Goal: Task Accomplishment & Management: Complete application form

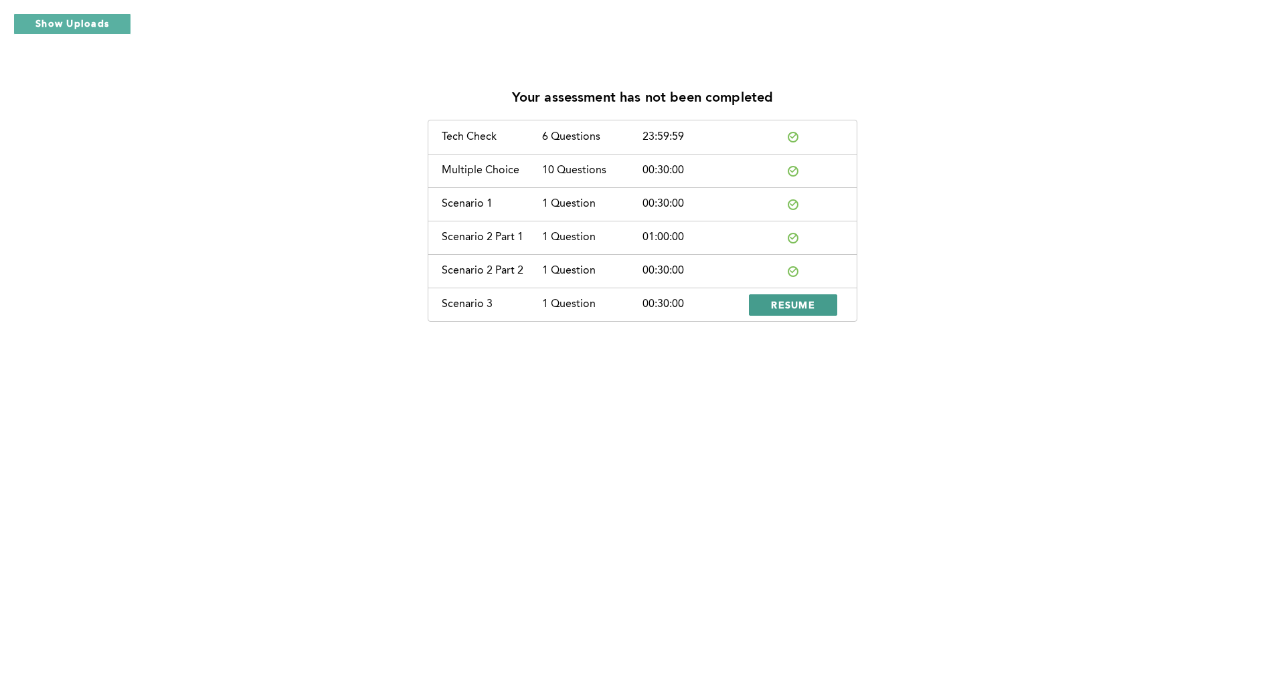
click at [786, 304] on span "RESUME" at bounding box center [793, 305] width 44 height 13
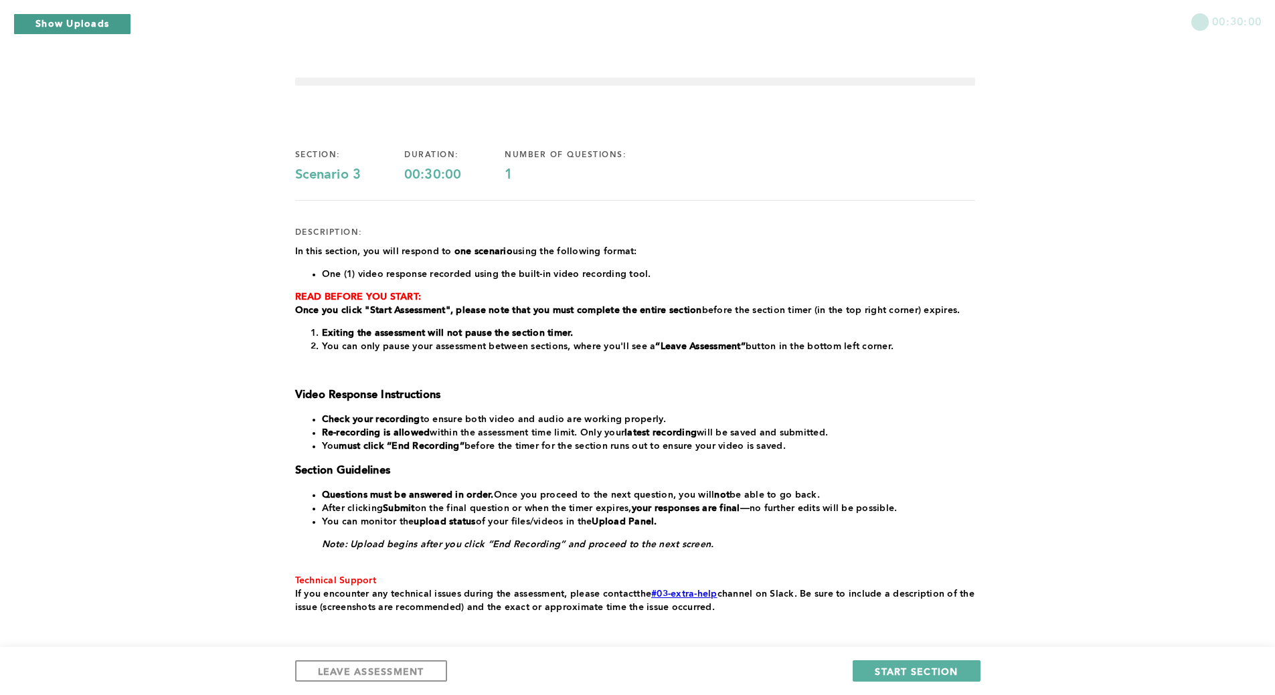
click at [95, 15] on button "Show Uploads" at bounding box center [72, 23] width 118 height 21
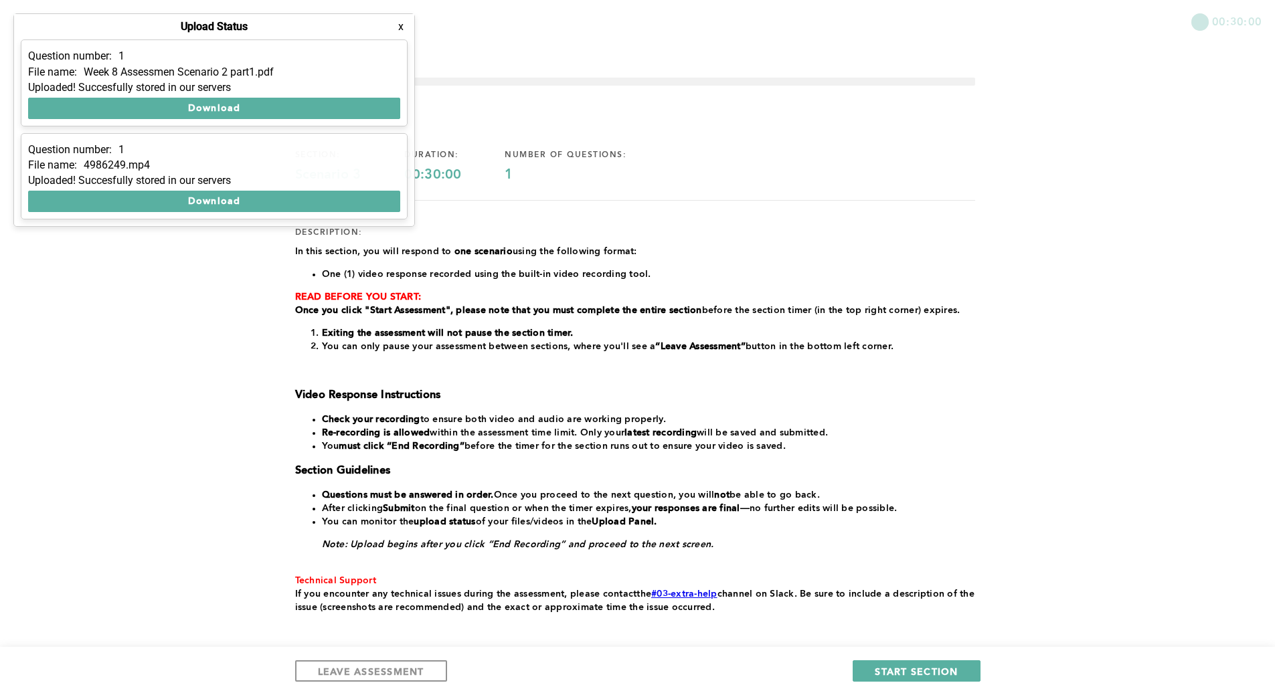
click at [401, 27] on button "x" at bounding box center [400, 26] width 13 height 13
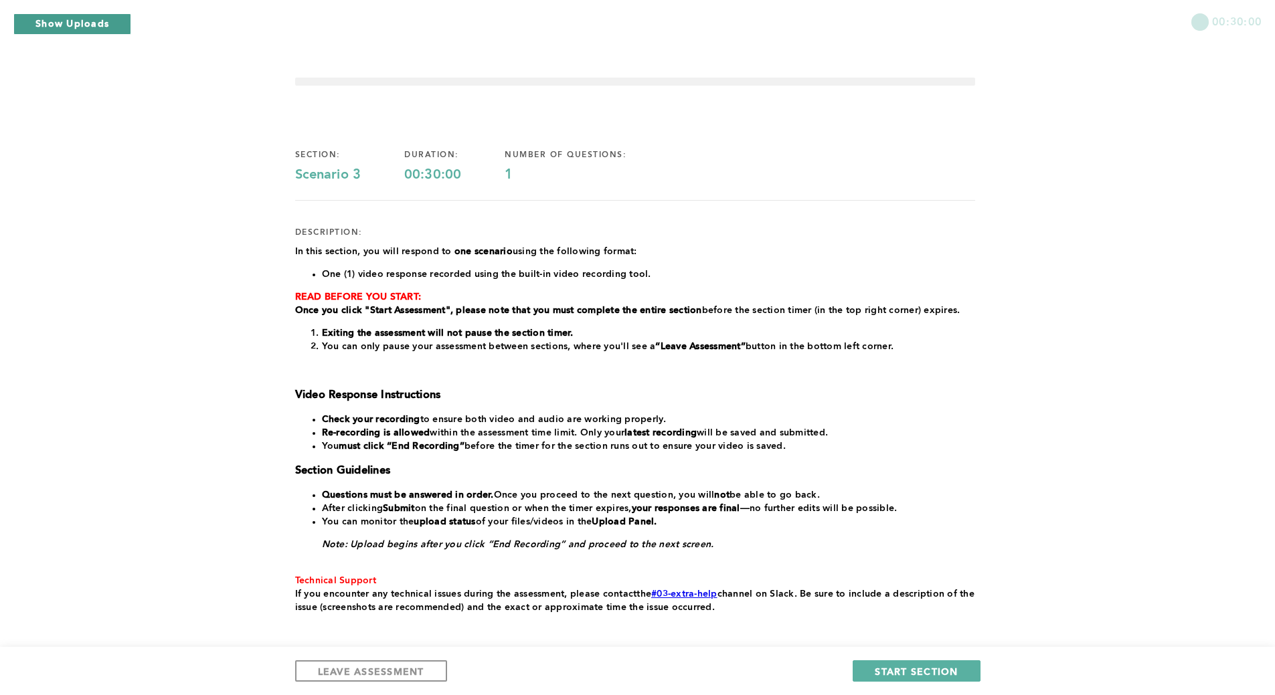
click at [60, 24] on button "Show Uploads" at bounding box center [72, 23] width 118 height 21
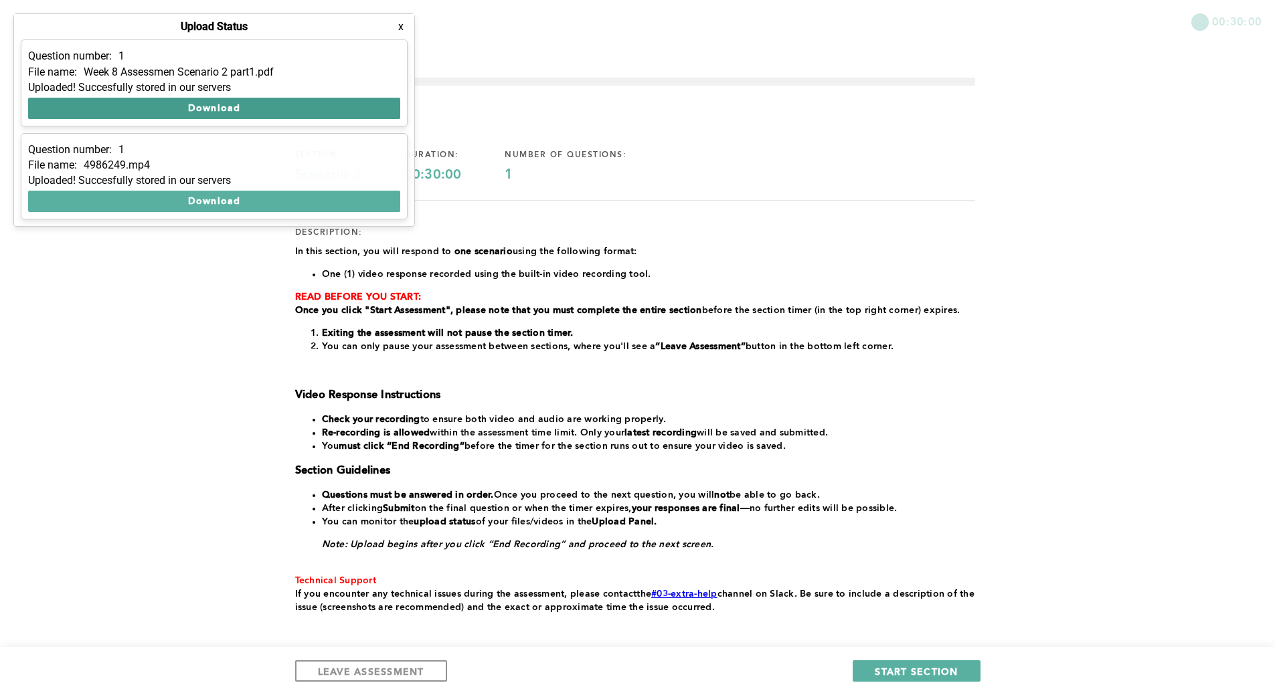
click at [156, 108] on button "Download" at bounding box center [214, 108] width 372 height 21
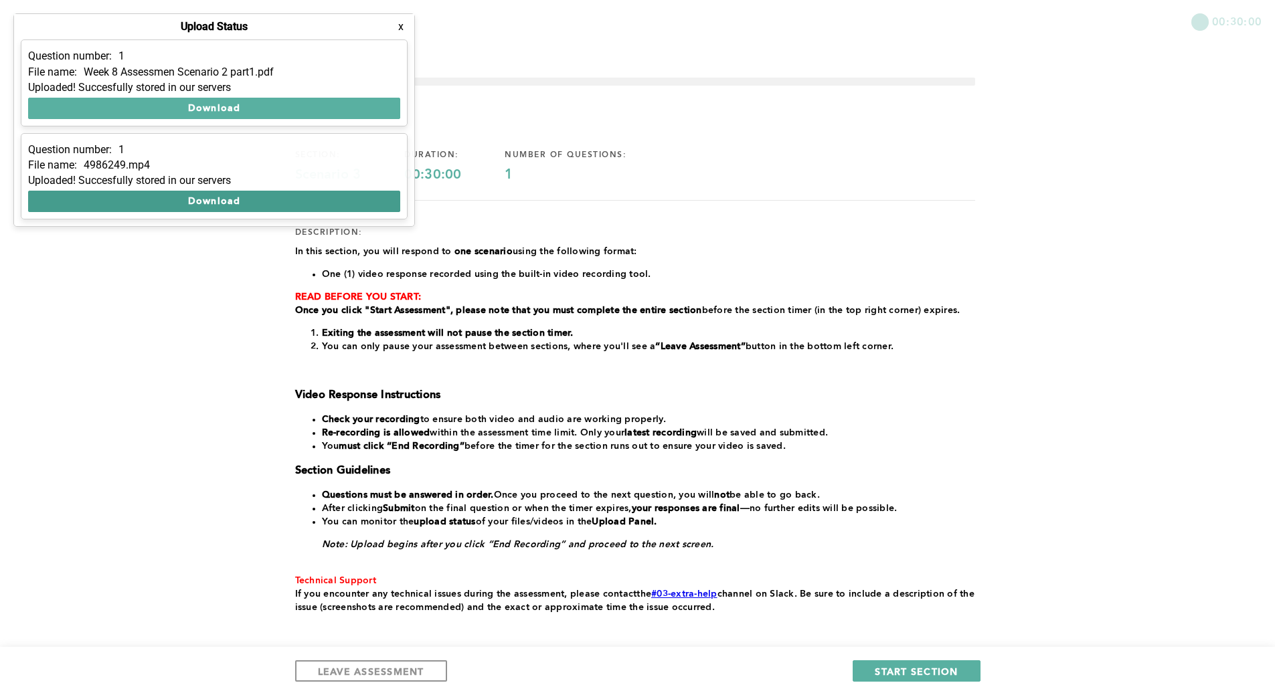
click at [240, 202] on button "Download" at bounding box center [214, 201] width 372 height 21
click at [399, 25] on button "x" at bounding box center [400, 26] width 13 height 13
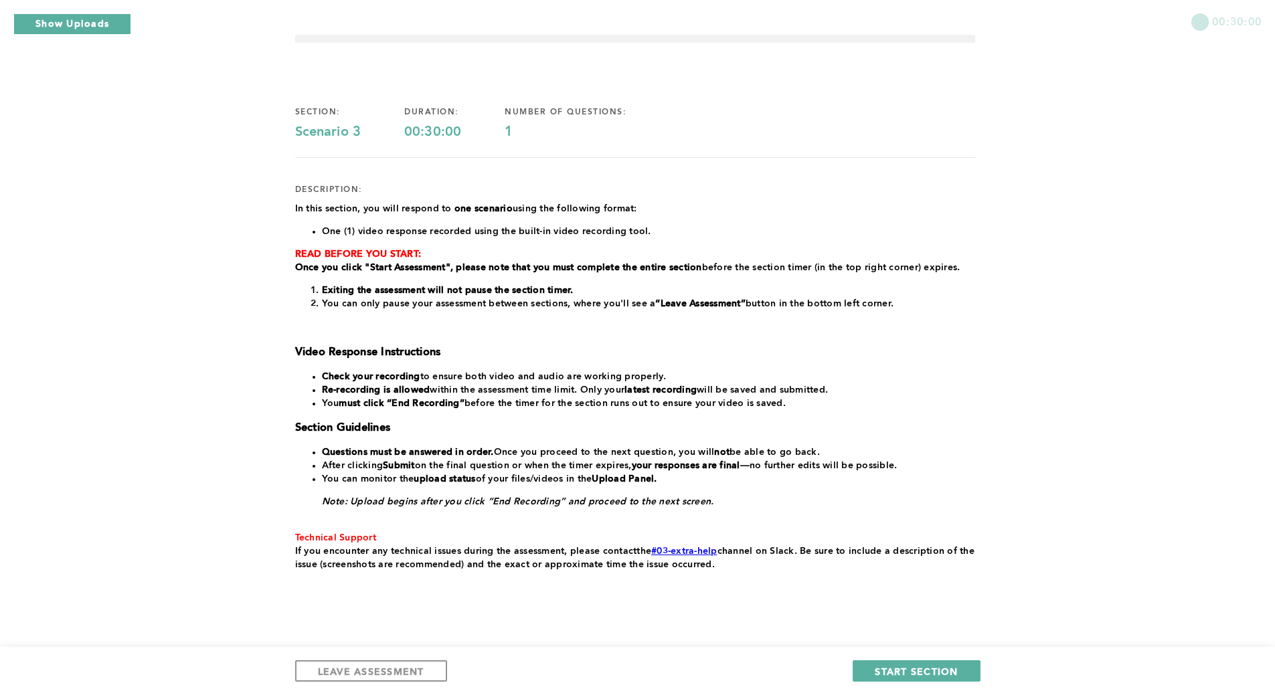
scroll to position [64, 0]
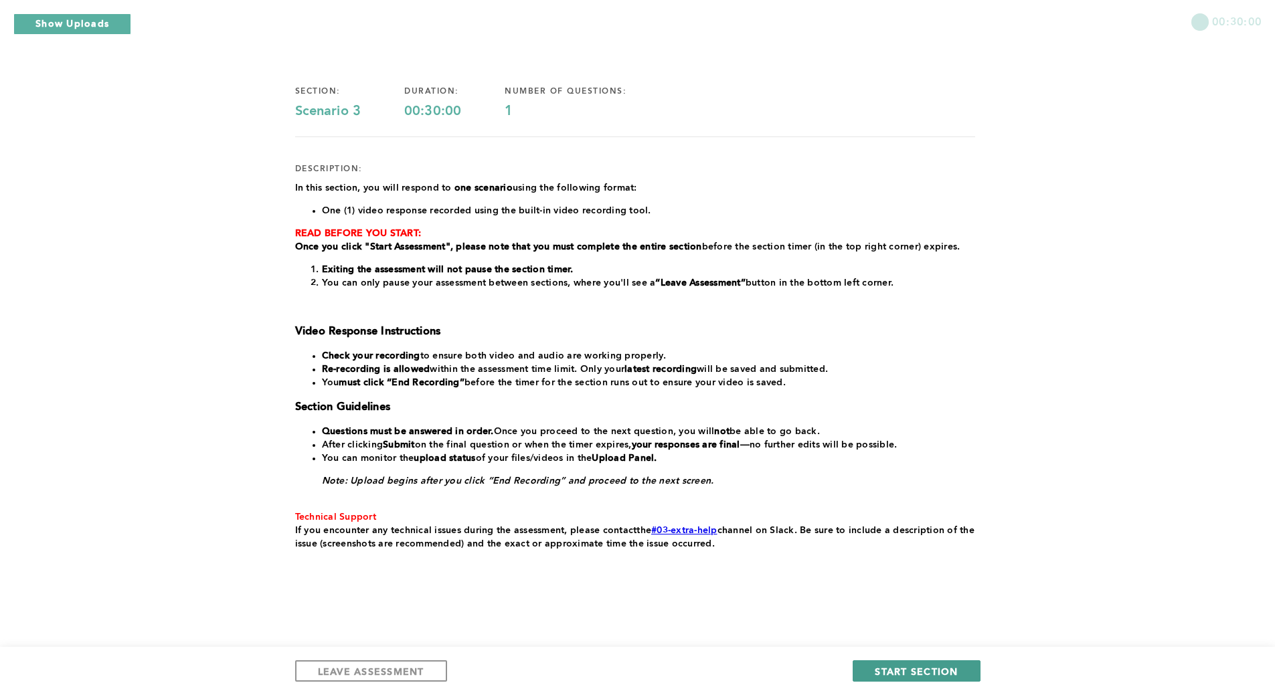
click at [926, 673] on span "START SECTION" at bounding box center [916, 671] width 83 height 13
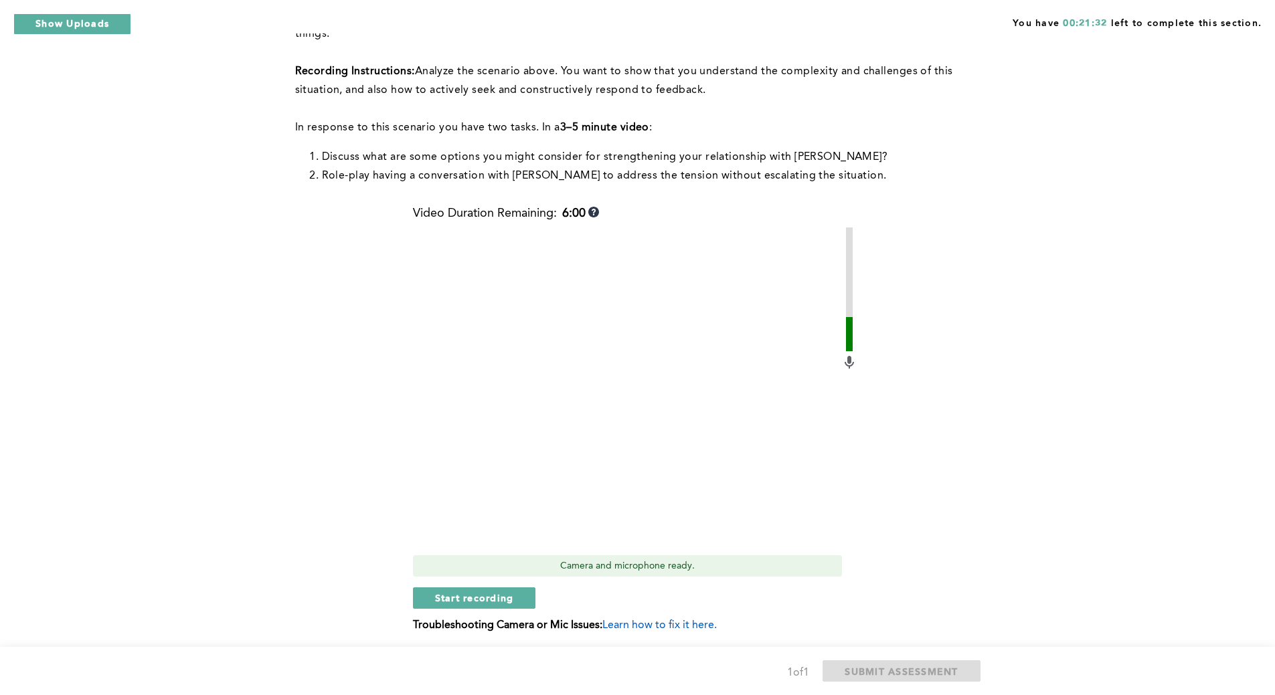
scroll to position [201, 0]
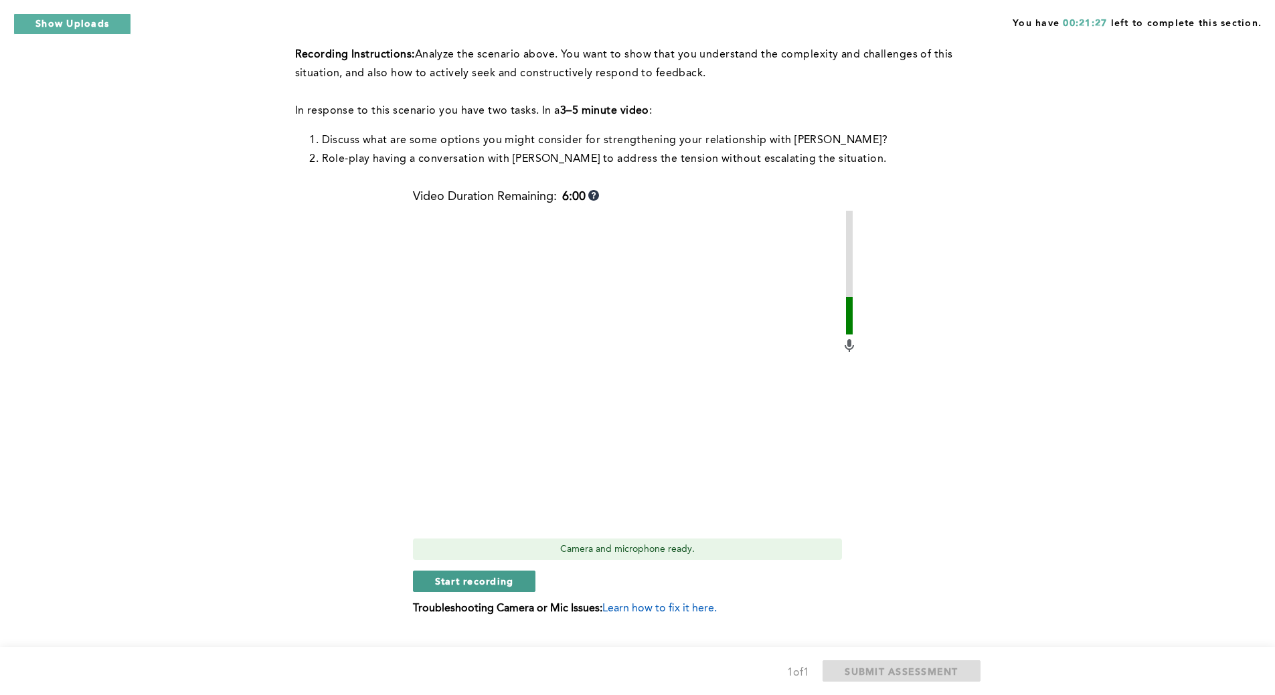
click at [501, 575] on span "Start recording" at bounding box center [474, 581] width 79 height 13
click at [501, 575] on span "Stop recording" at bounding box center [474, 581] width 78 height 13
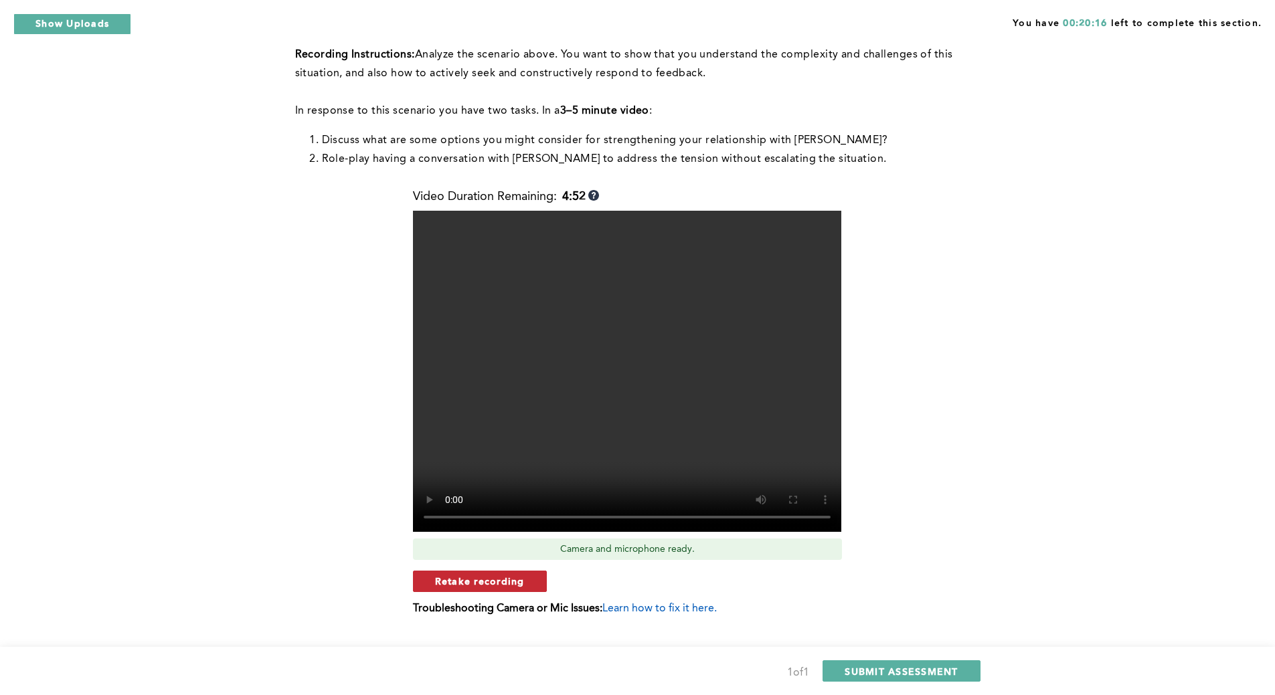
click at [517, 575] on span "Retake recording" at bounding box center [480, 581] width 90 height 13
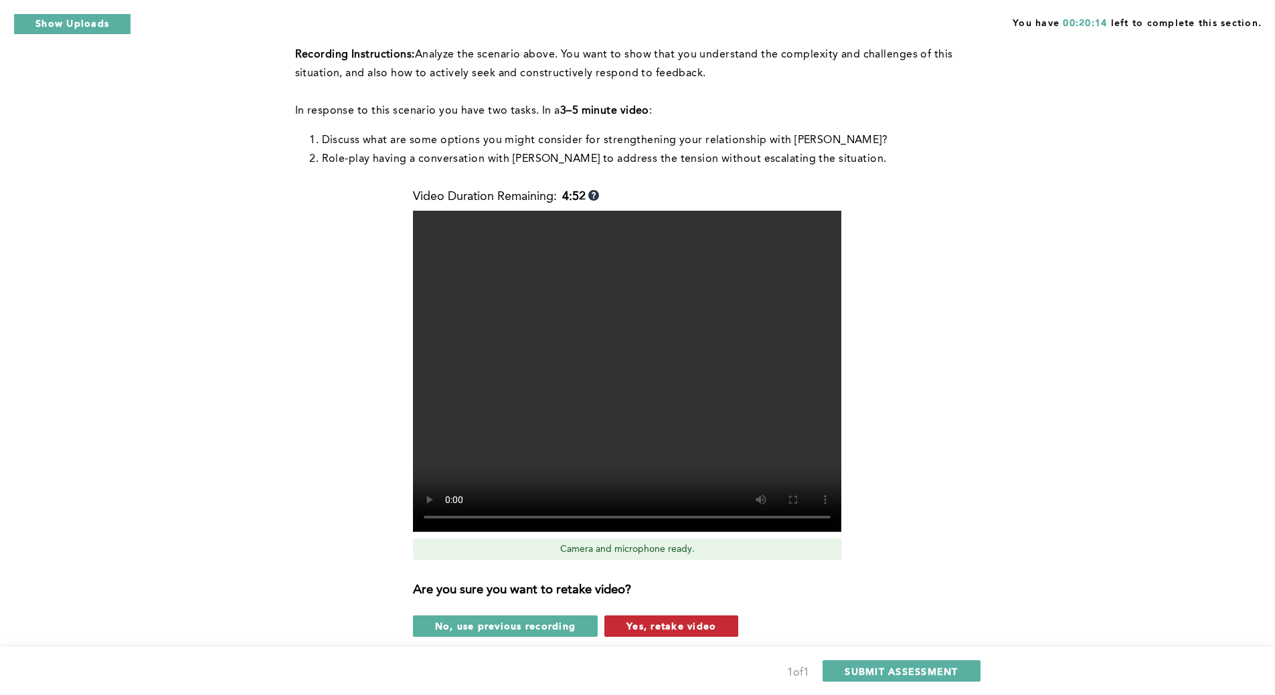
click at [666, 620] on span "Yes, retake video" at bounding box center [672, 626] width 90 height 13
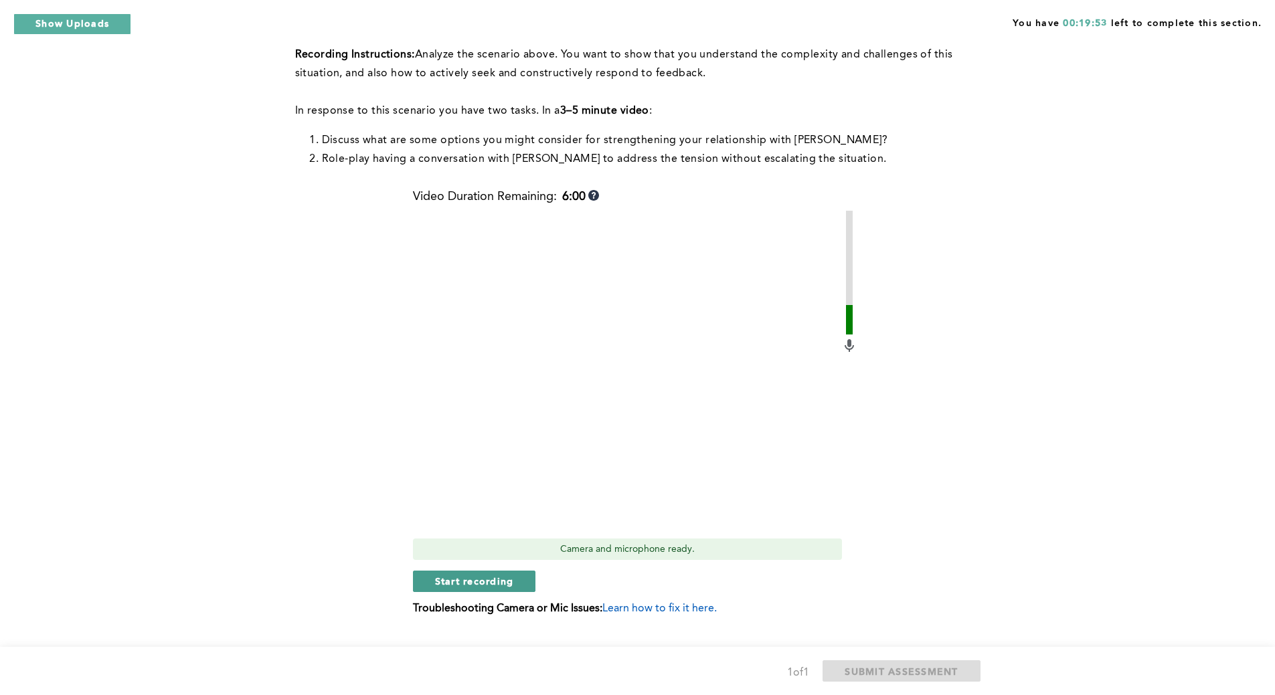
click at [468, 575] on span "Start recording" at bounding box center [474, 581] width 79 height 13
click at [468, 575] on span "Stop recording" at bounding box center [474, 581] width 78 height 13
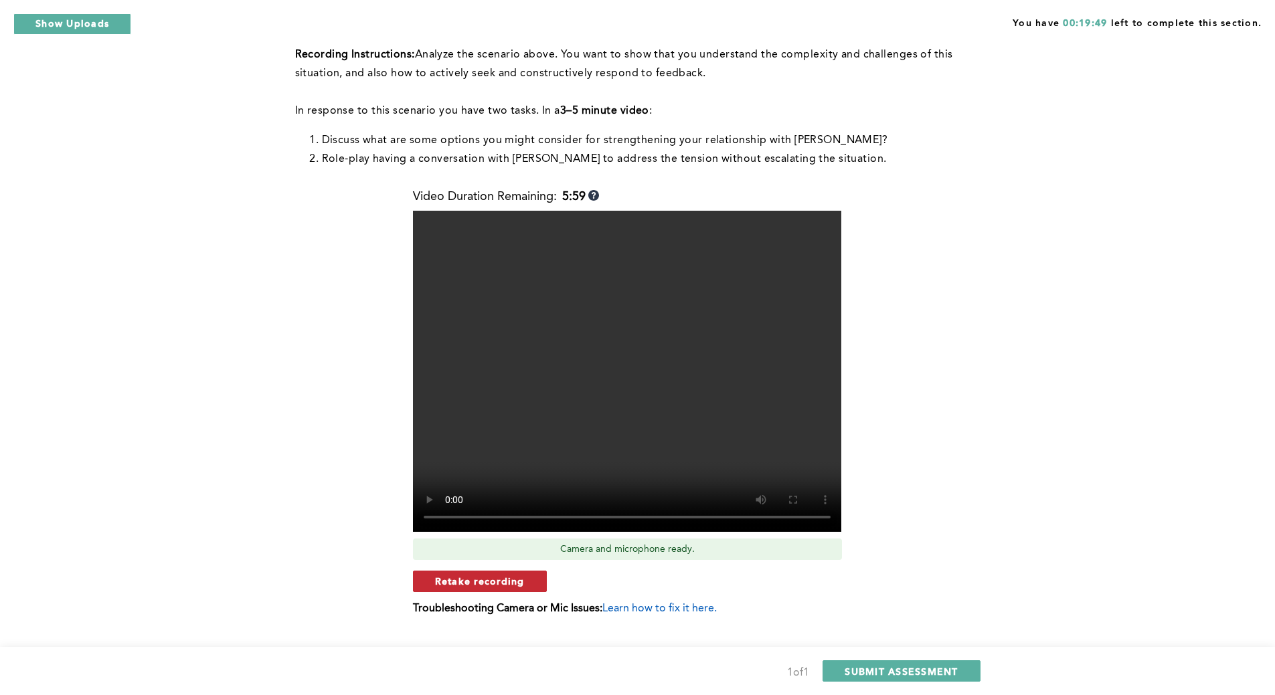
click at [542, 571] on button "Retake recording" at bounding box center [480, 581] width 134 height 21
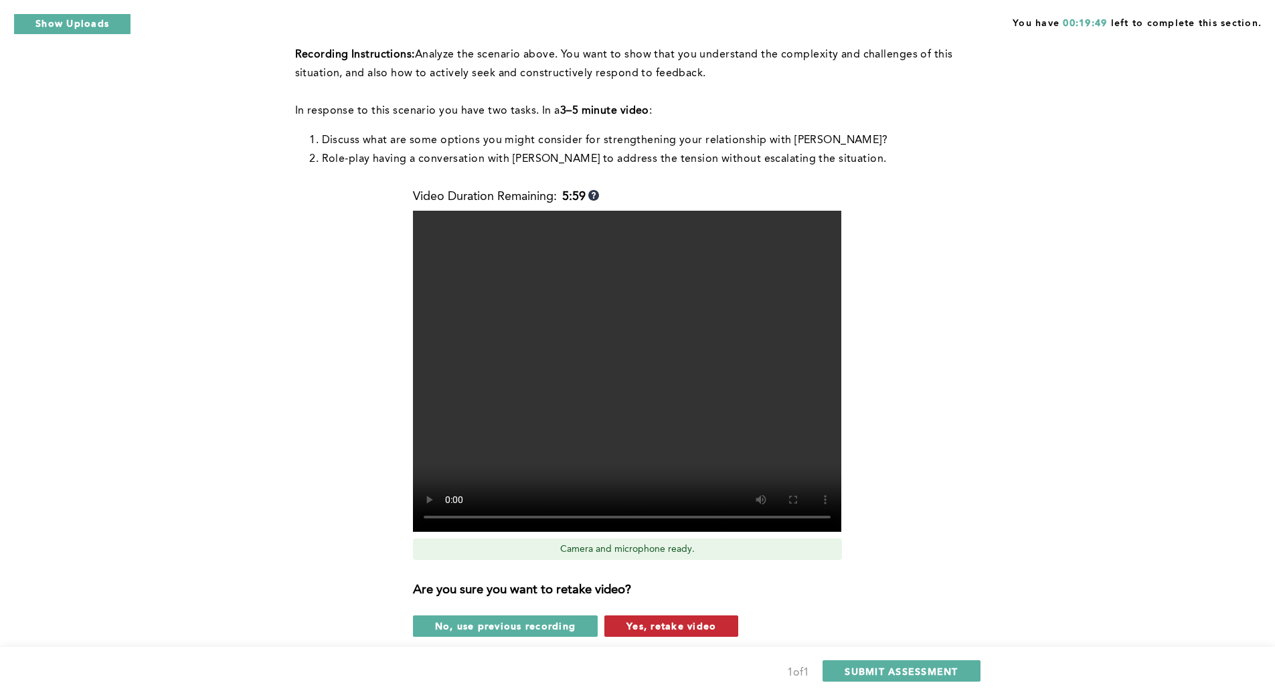
click at [631, 620] on span "Yes, retake video" at bounding box center [672, 626] width 90 height 13
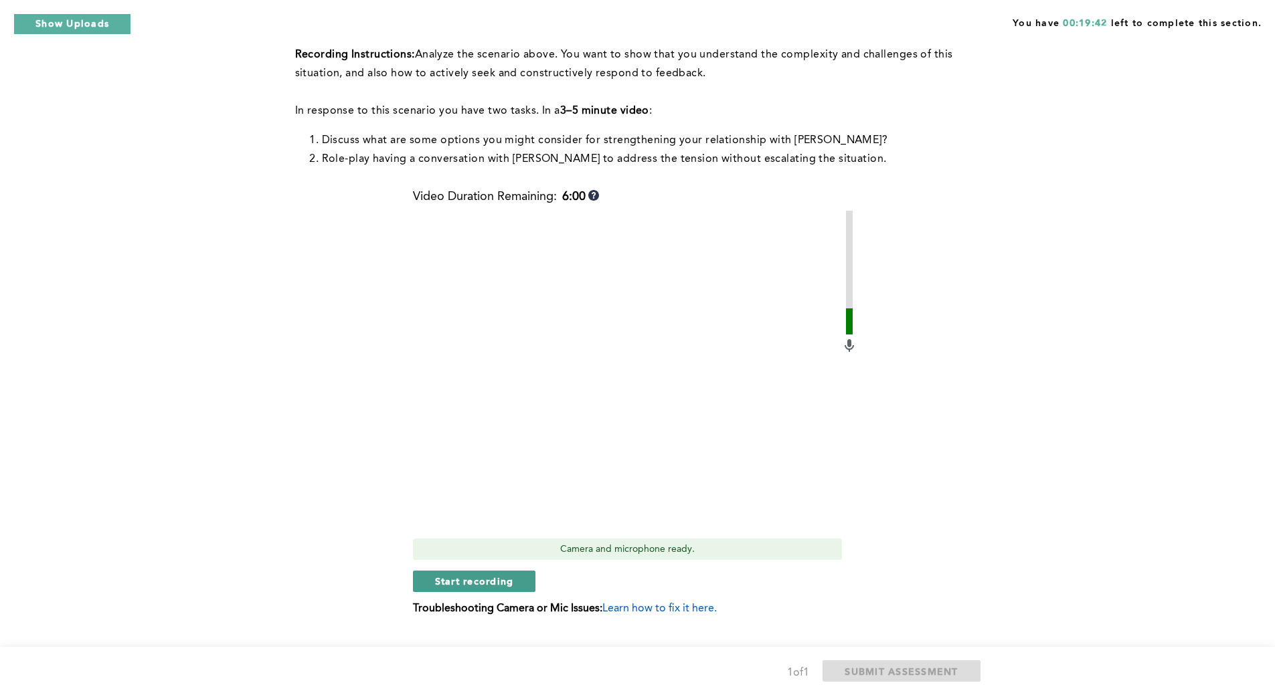
click at [518, 571] on button "Start recording" at bounding box center [474, 581] width 123 height 21
click at [518, 571] on button "Stop recording" at bounding box center [474, 581] width 122 height 21
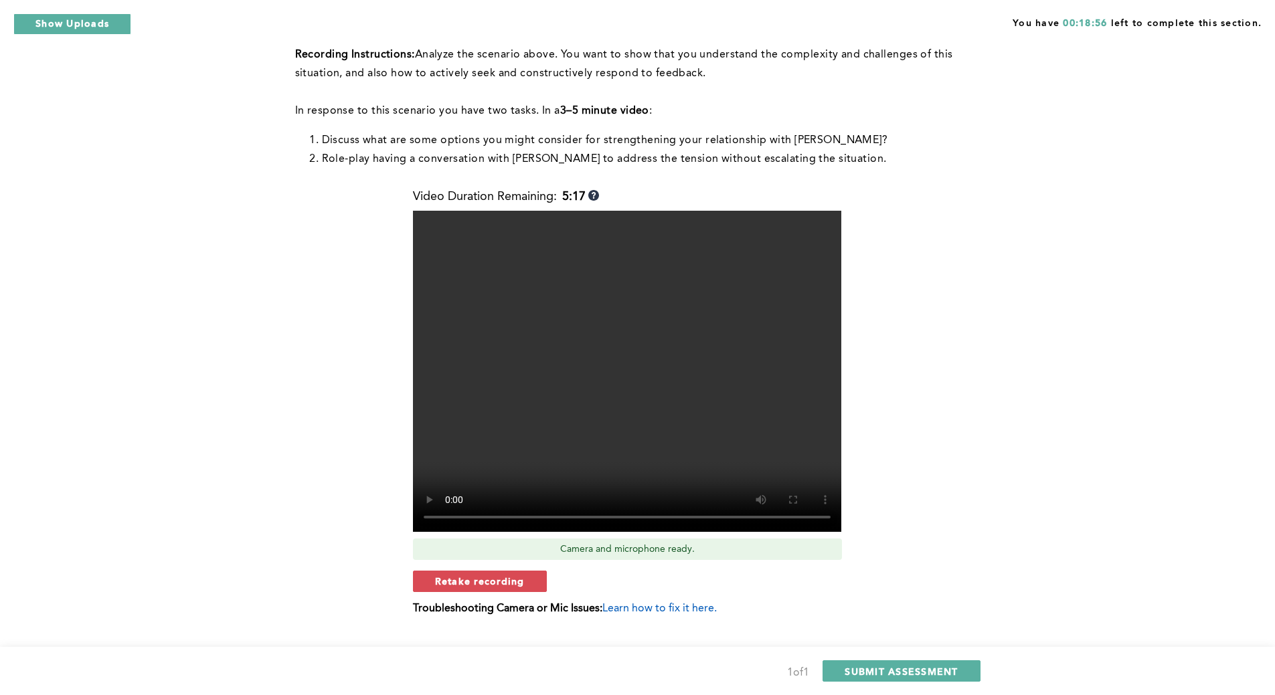
click at [518, 575] on span "Retake recording" at bounding box center [480, 581] width 90 height 13
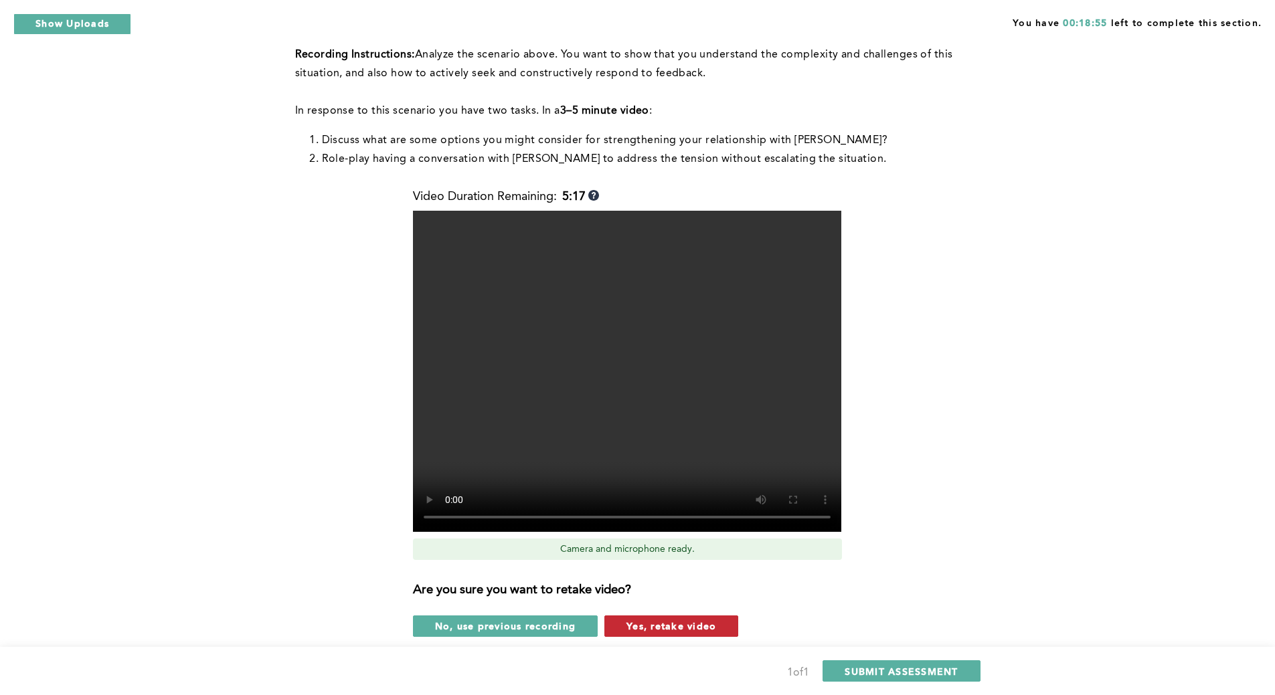
click at [645, 620] on span "Yes, retake video" at bounding box center [672, 626] width 90 height 13
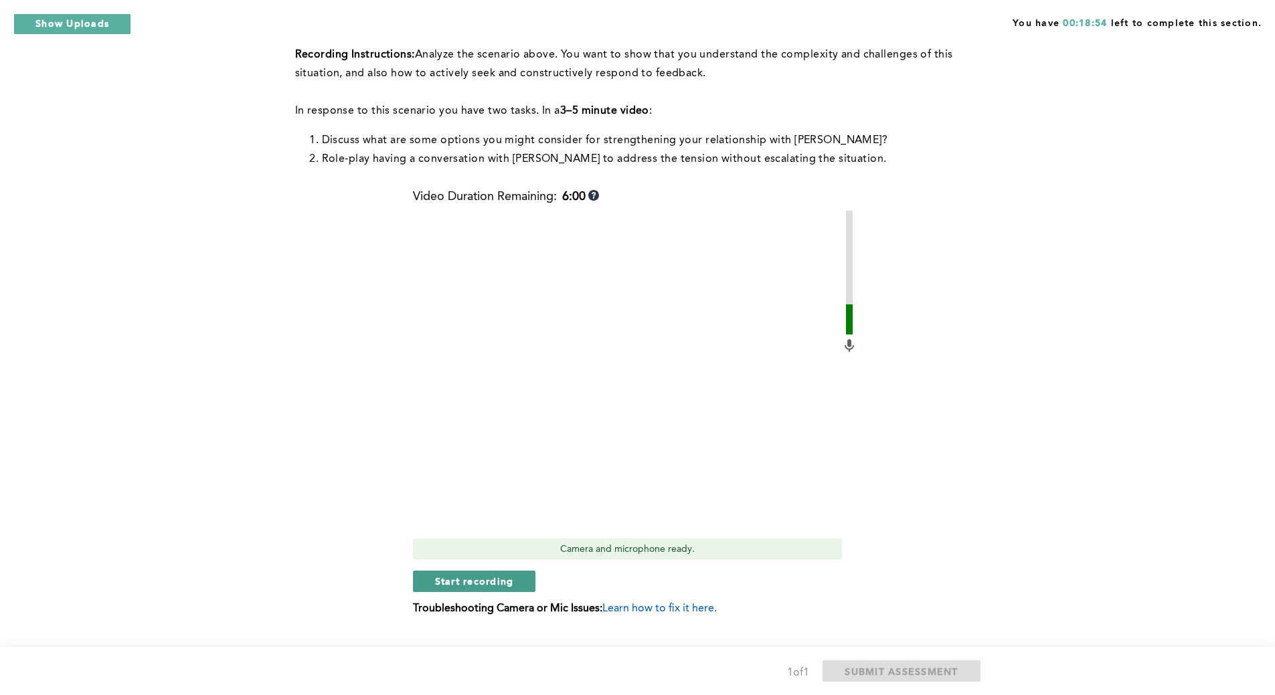
click at [497, 575] on span "Start recording" at bounding box center [474, 581] width 79 height 13
click at [497, 575] on span "Stop recording" at bounding box center [474, 581] width 78 height 13
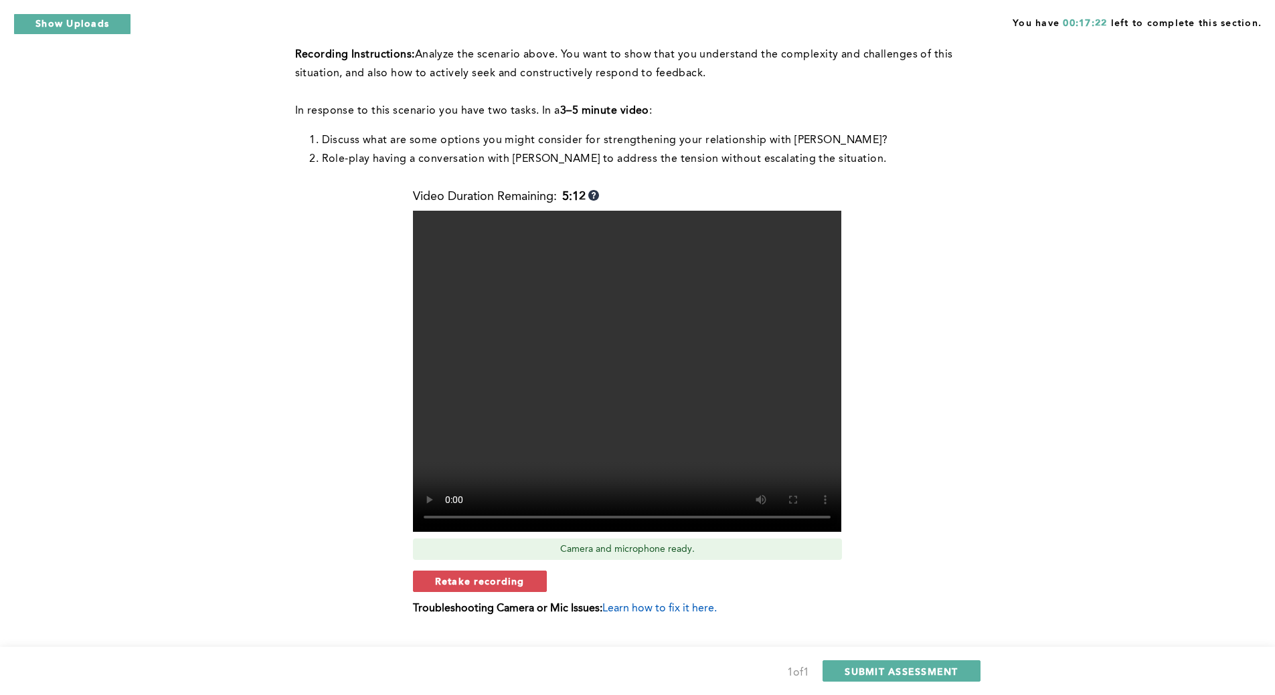
click at [976, 385] on div "Q1 Context: You frequently have to coordinate with a team member, [PERSON_NAME]…" at bounding box center [637, 261] width 685 height 768
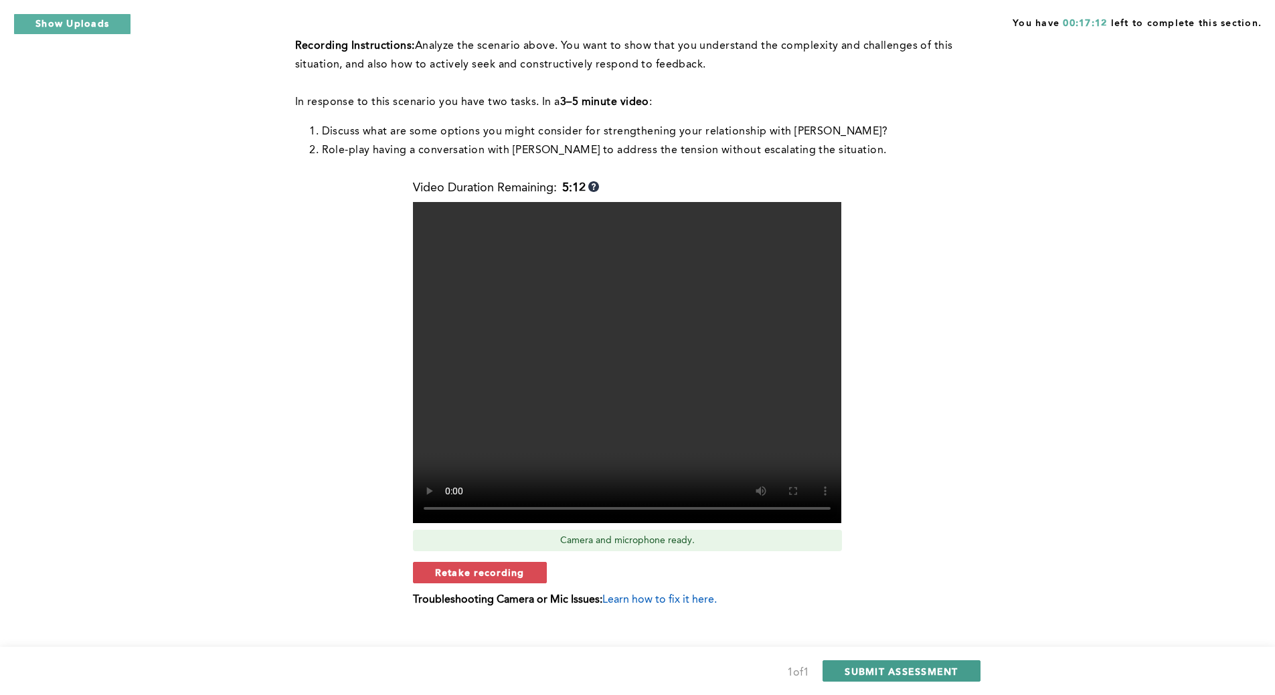
click at [920, 666] on span "SUBMIT ASSESSMENT" at bounding box center [901, 671] width 113 height 13
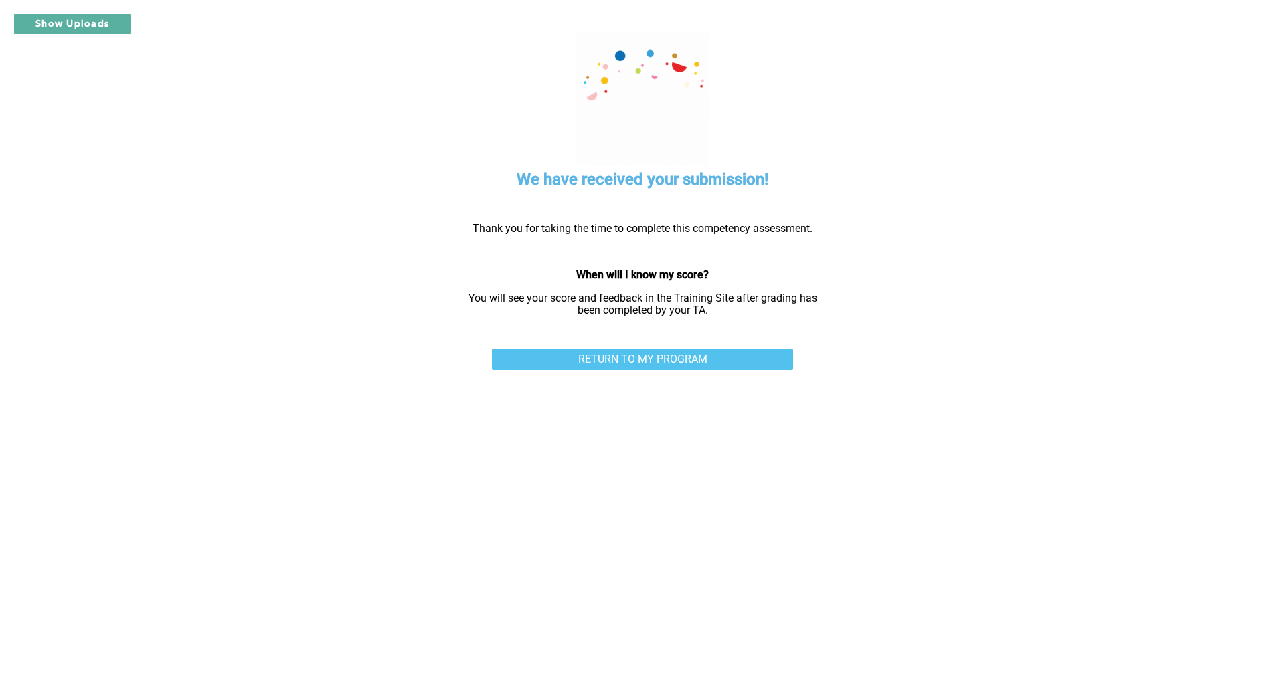
click at [695, 359] on link "RETURN TO MY PROGRAM" at bounding box center [642, 359] width 301 height 21
click at [635, 363] on link "RETURN TO MY PROGRAM" at bounding box center [642, 359] width 301 height 21
